Goal: Check status: Check status

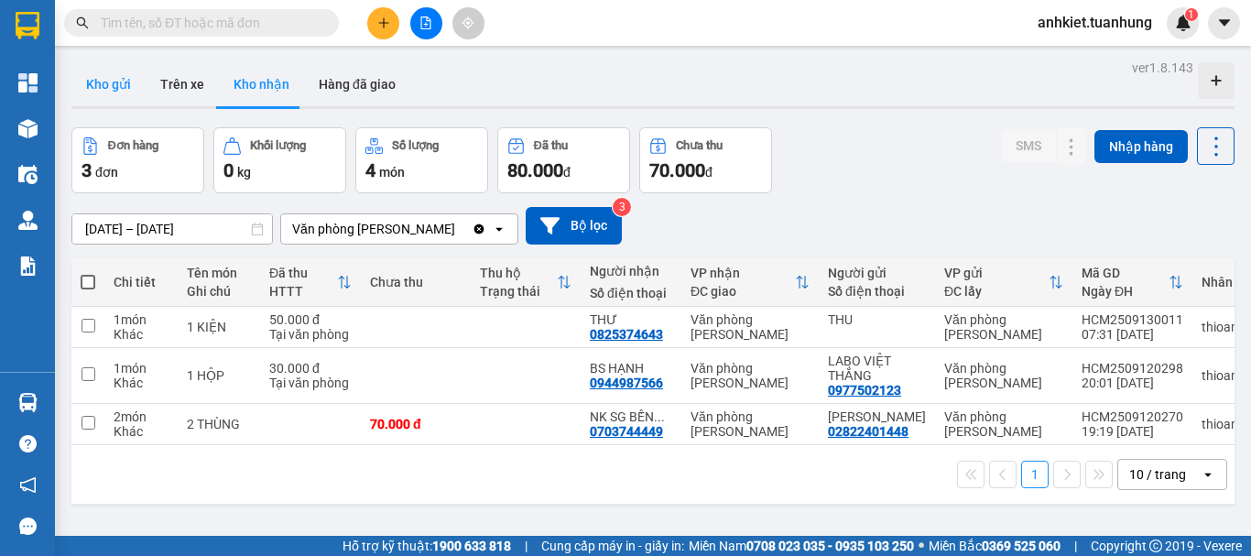
click at [117, 85] on button "Kho gửi" at bounding box center [108, 84] width 74 height 44
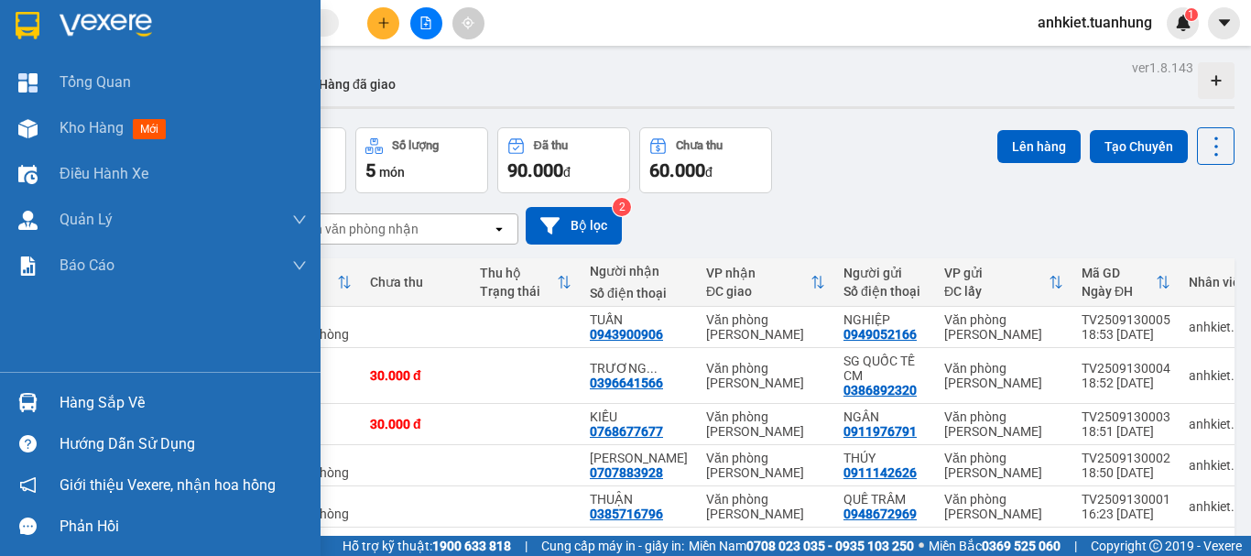
click at [56, 398] on div "Hàng sắp về" at bounding box center [160, 402] width 321 height 41
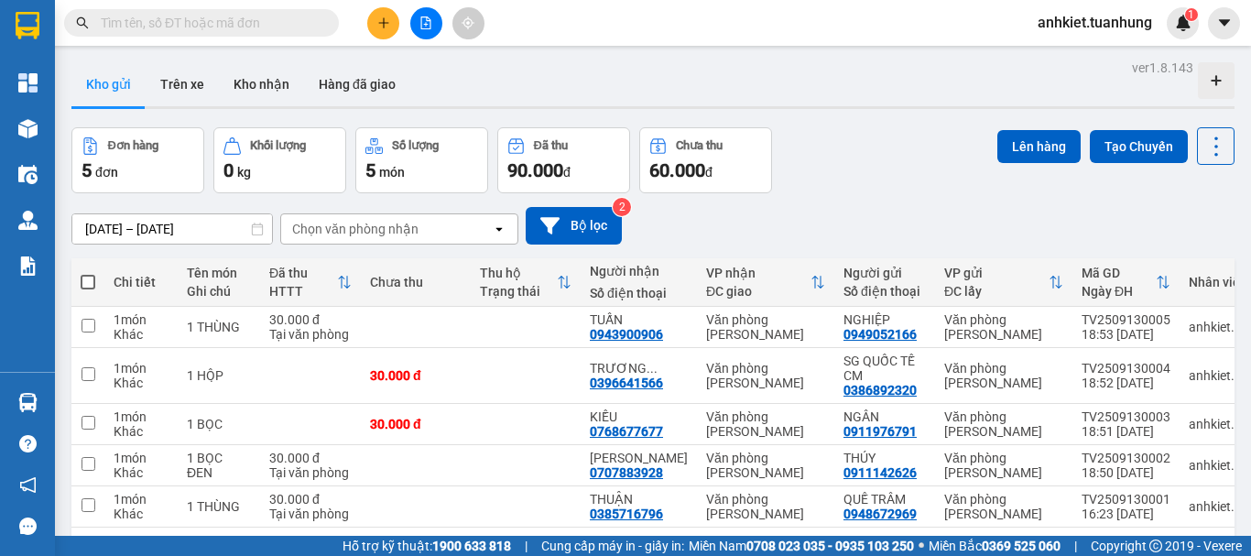
click at [873, 213] on section "Kết quả tìm kiếm ( 0 ) Bộ lọc No Data anhkiet.tuanhung 1 Tổng Quan Kho hàng mới…" at bounding box center [625, 278] width 1251 height 556
click at [379, 98] on button "Hàng đã giao" at bounding box center [357, 84] width 106 height 44
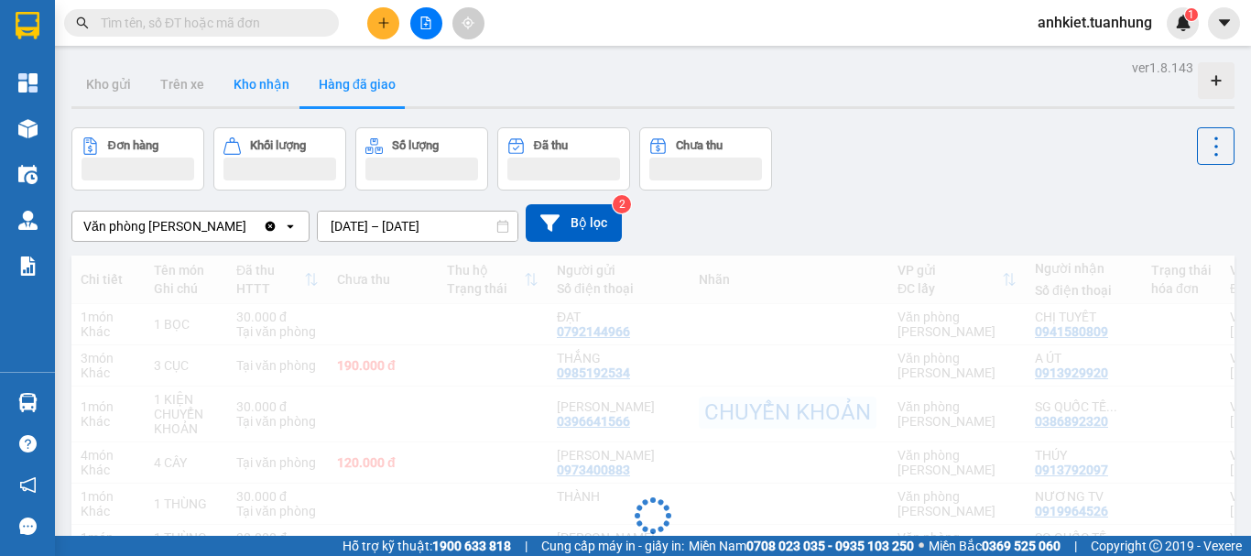
click at [245, 84] on button "Kho nhận" at bounding box center [261, 84] width 85 height 44
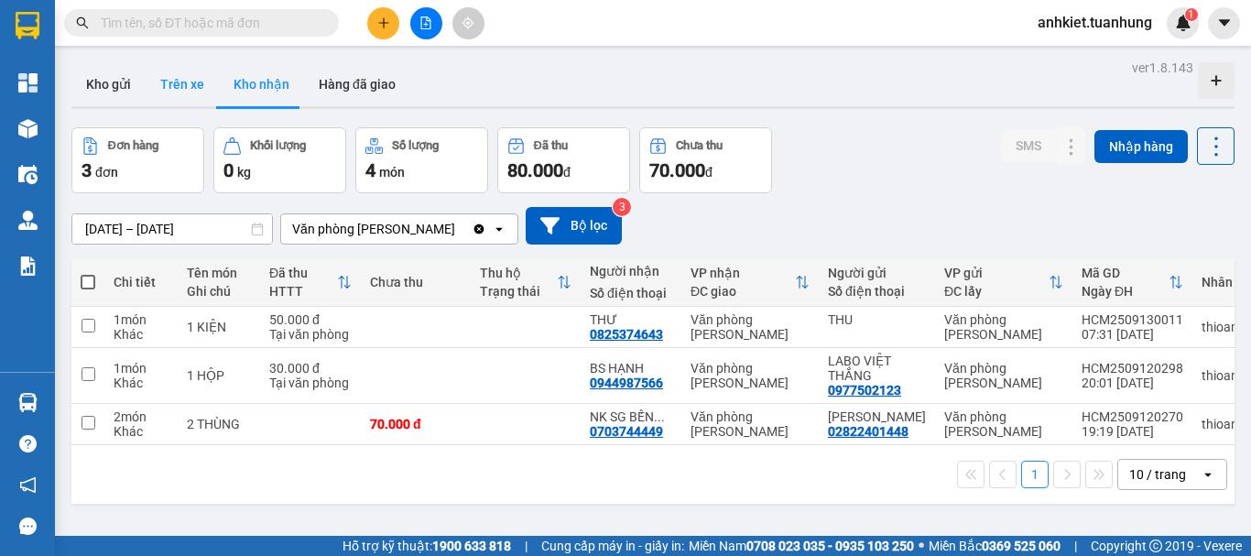
click at [180, 89] on button "Trên xe" at bounding box center [182, 84] width 73 height 44
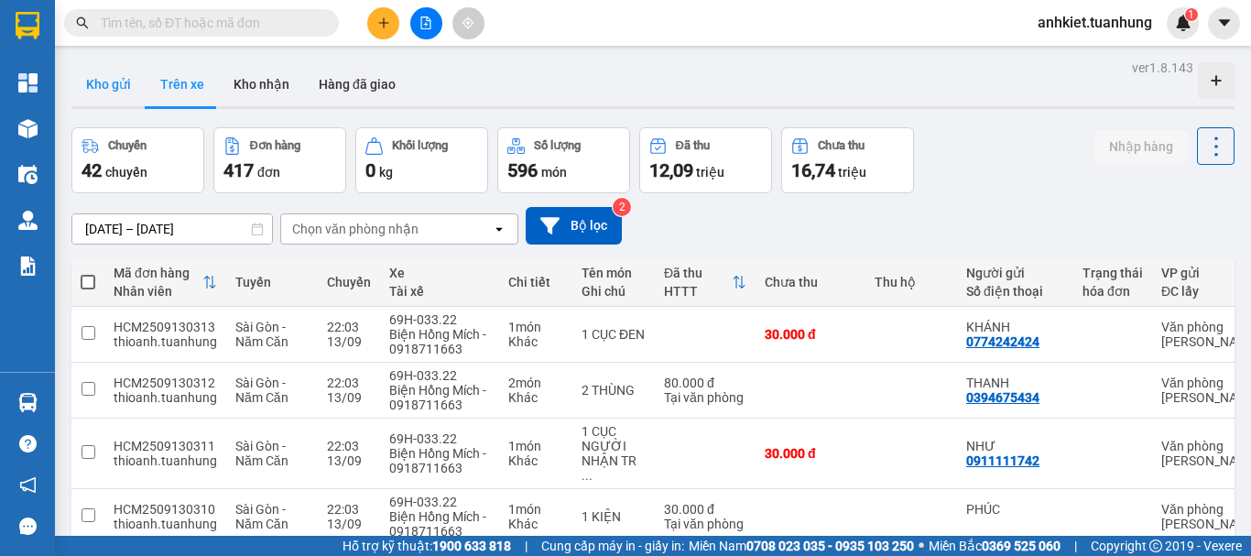
click at [112, 102] on button "Kho gửi" at bounding box center [108, 84] width 74 height 44
